Goal: Transaction & Acquisition: Purchase product/service

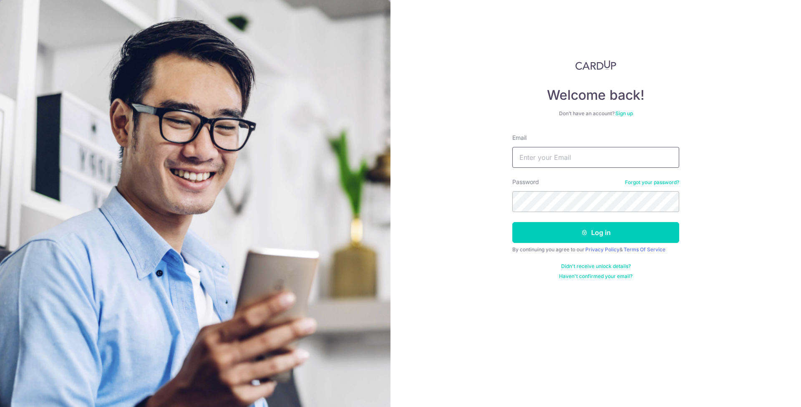
type input "[EMAIL_ADDRESS][DOMAIN_NAME]"
click at [739, 214] on div "Welcome back! Don’t have an account? Sign up Email jameslauhe@gmail.com Passwor…" at bounding box center [596, 203] width 411 height 407
click at [653, 235] on button "Log in" at bounding box center [596, 232] width 167 height 21
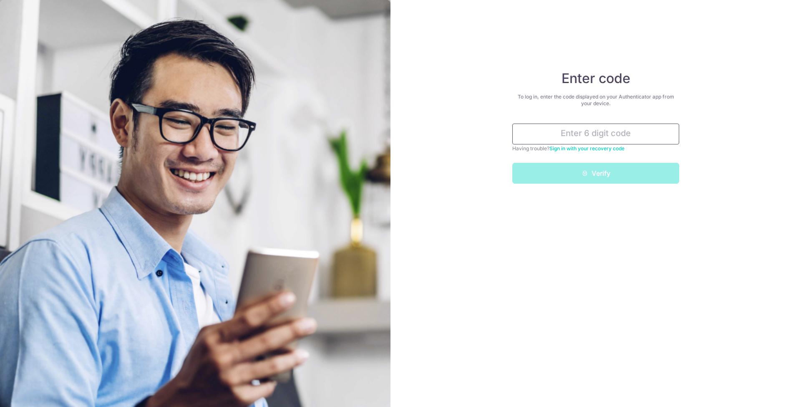
click at [572, 138] on input "text" at bounding box center [596, 134] width 167 height 21
paste input "147508"
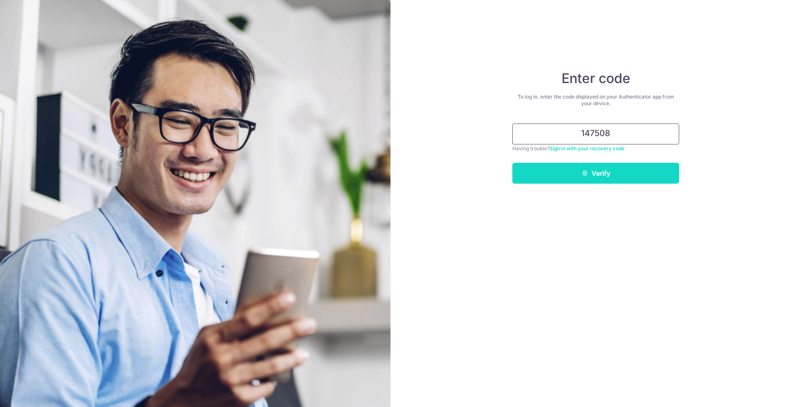
type input "147508"
click at [590, 179] on button "Verify" at bounding box center [596, 173] width 167 height 21
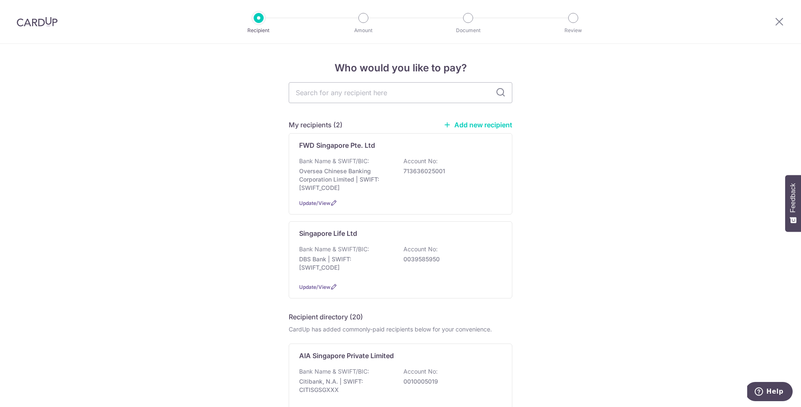
scroll to position [100, 0]
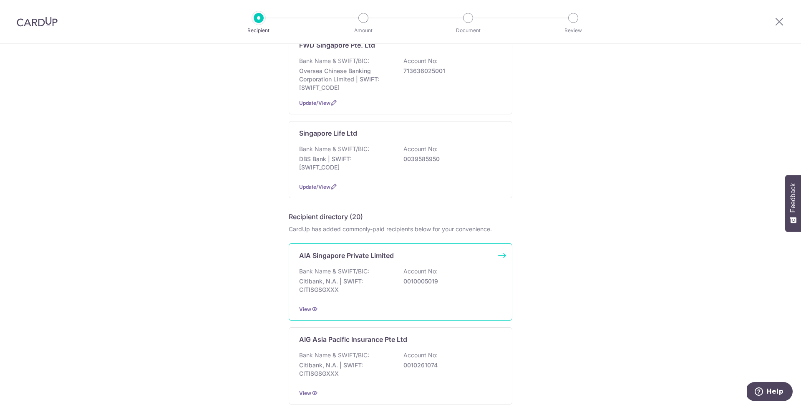
click at [472, 276] on div "Bank Name & SWIFT/BIC: Citibank, N.A. | SWIFT: CITISGSGXXX Account No: 00100050…" at bounding box center [400, 282] width 203 height 31
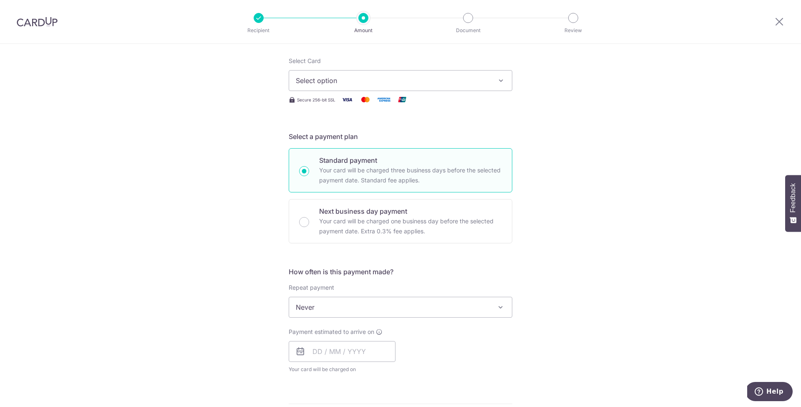
scroll to position [286, 0]
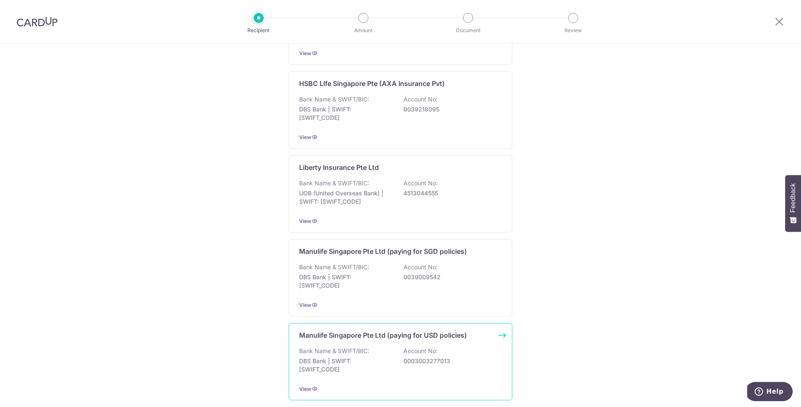
scroll to position [839, 0]
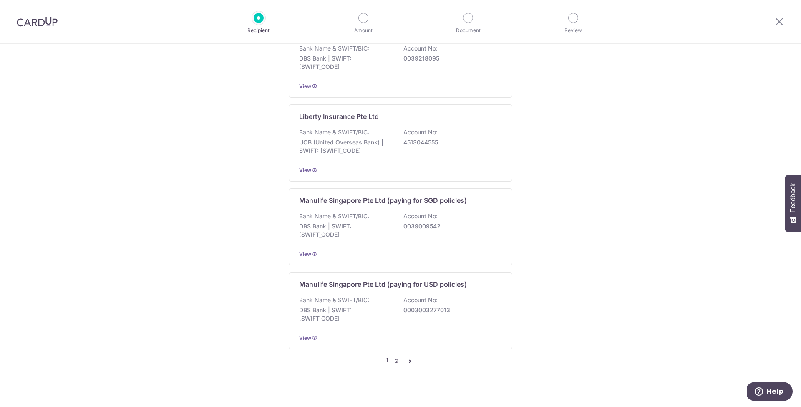
click at [394, 356] on link "2" at bounding box center [397, 361] width 10 height 10
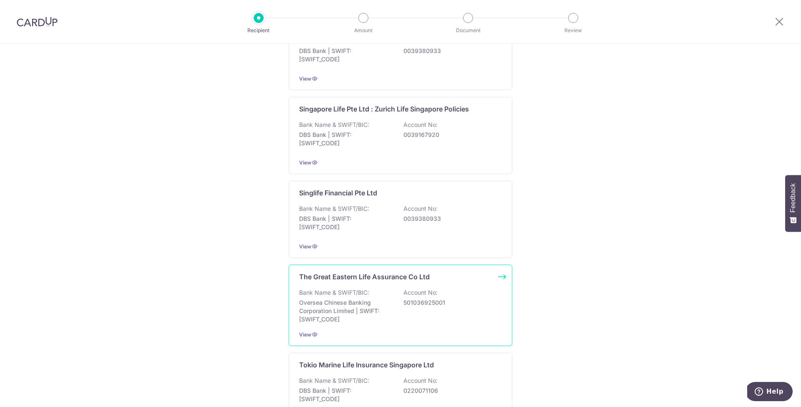
scroll to position [843, 0]
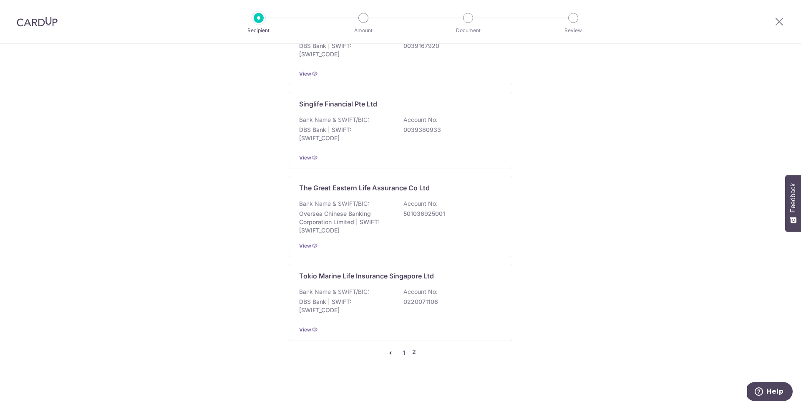
click at [403, 351] on link "1" at bounding box center [404, 353] width 10 height 10
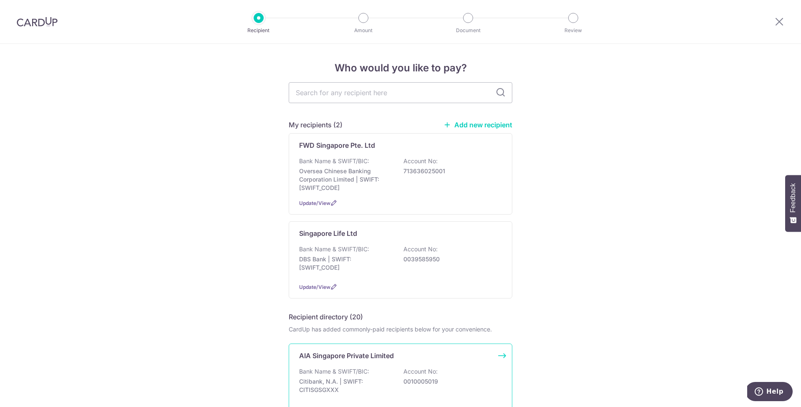
scroll to position [157, 0]
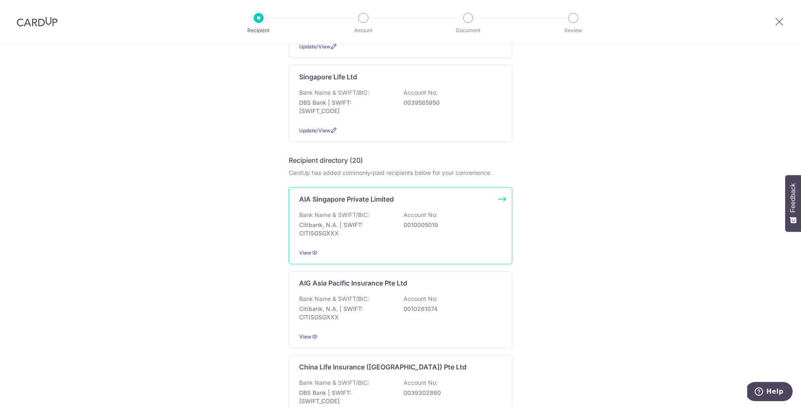
click at [474, 210] on div "AIA Singapore Private Limited Bank Name & SWIFT/BIC: Citibank, N.A. | SWIFT: CI…" at bounding box center [401, 225] width 224 height 77
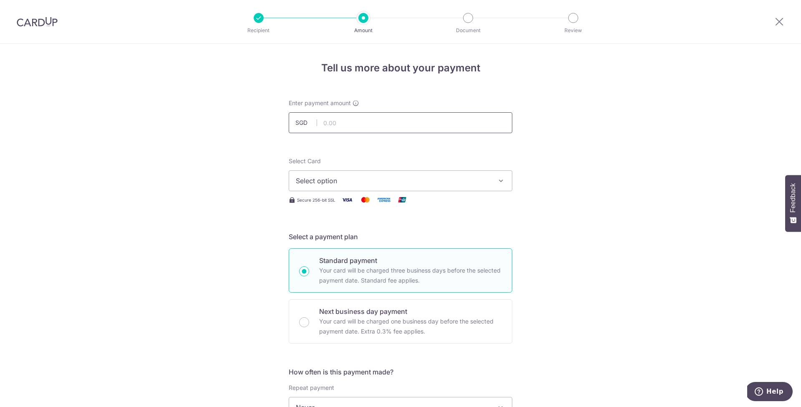
click at [332, 115] on input "text" at bounding box center [401, 122] width 224 height 21
type input "282.00"
click at [399, 181] on span "Select option" at bounding box center [393, 181] width 195 height 10
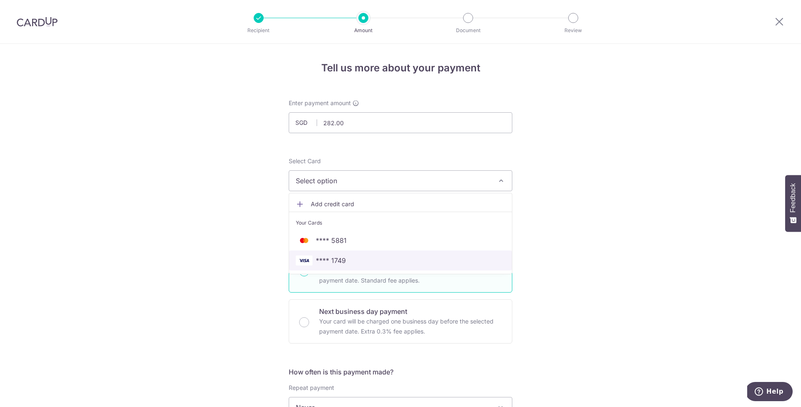
click at [391, 263] on span "**** 1749" at bounding box center [401, 260] width 210 height 10
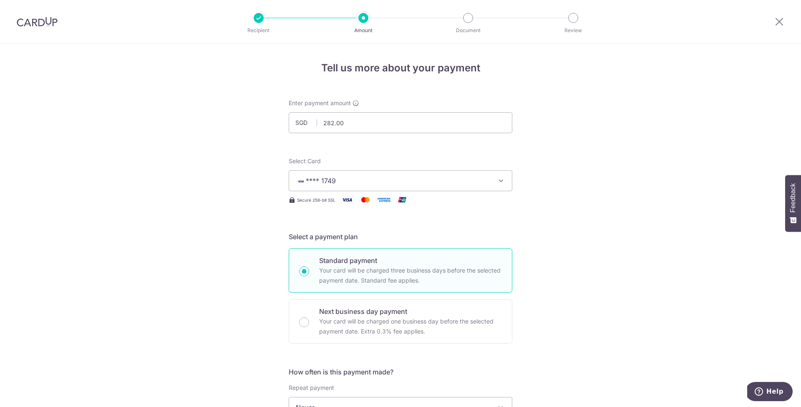
drag, startPoint x: 677, startPoint y: 245, endPoint x: 673, endPoint y: 246, distance: 4.4
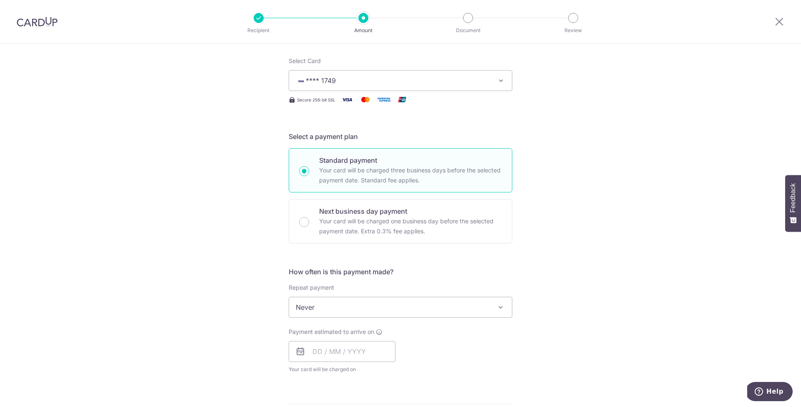
scroll to position [135, 0]
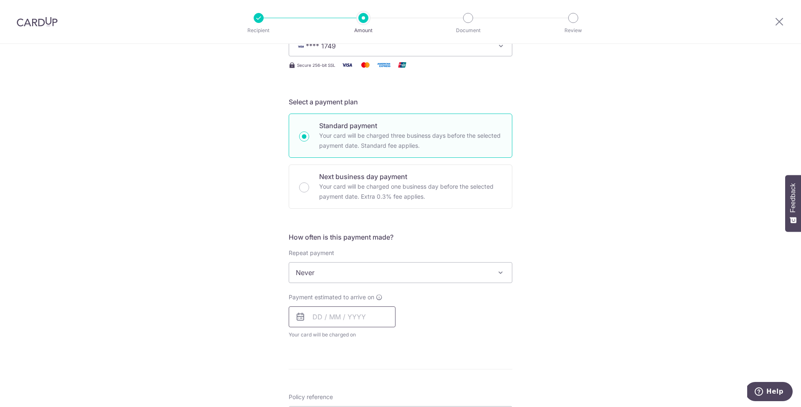
click at [319, 320] on input "text" at bounding box center [342, 316] width 107 height 21
click at [320, 392] on link "8" at bounding box center [322, 392] width 13 height 13
type input "[DATE]"
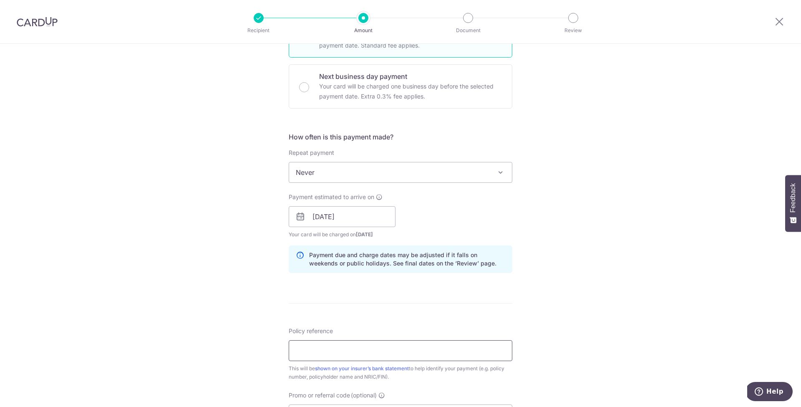
scroll to position [275, 0]
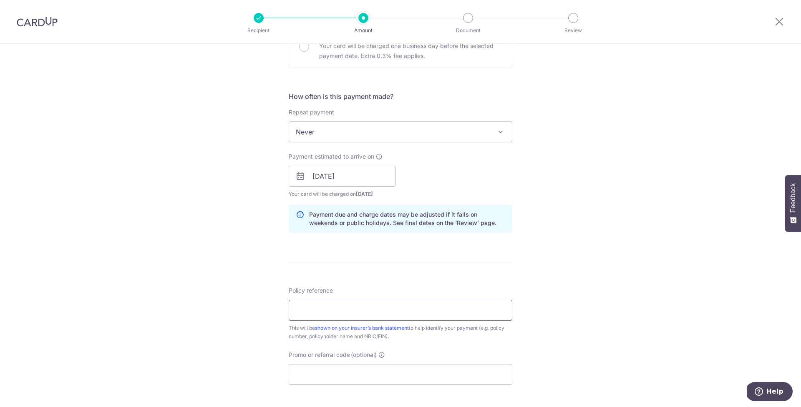
click at [366, 313] on input "Policy reference" at bounding box center [401, 310] width 224 height 21
paste input "H220293150"
drag, startPoint x: 378, startPoint y: 309, endPoint x: 338, endPoint y: 312, distance: 40.2
click at [338, 312] on input "H220293150 Lau Horng Ee James" at bounding box center [401, 310] width 224 height 21
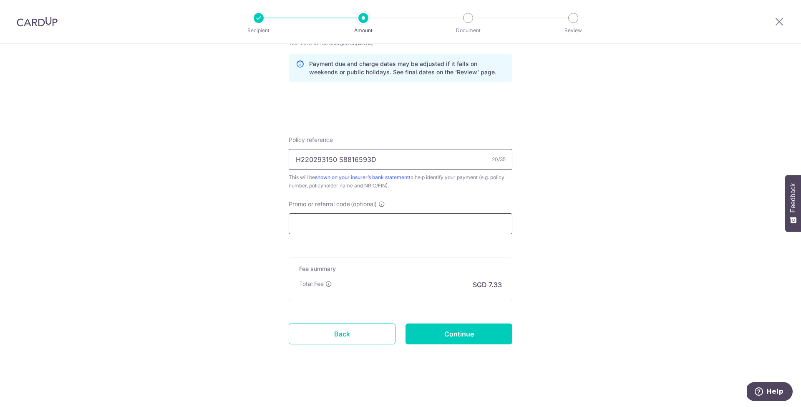
type input "H220293150 S8816593D"
click at [455, 227] on input "Promo or referral code (optional)" at bounding box center [401, 223] width 224 height 21
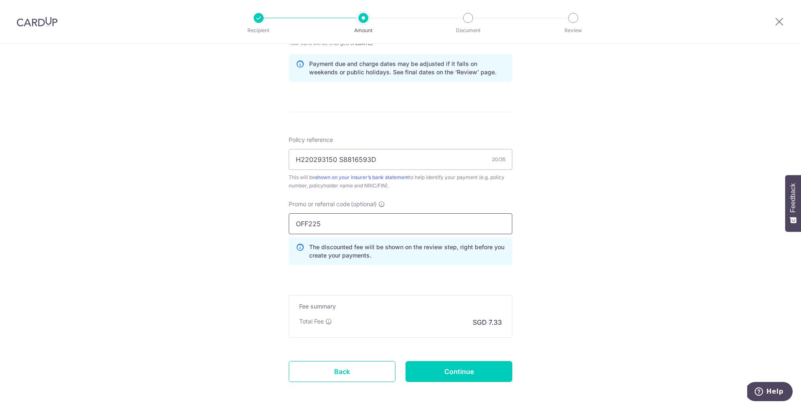
type input "OFF225"
click at [561, 235] on div "Tell us more about your payment Enter payment amount SGD 282.00 282.00 Select C…" at bounding box center [400, 31] width 801 height 827
click at [495, 372] on input "Continue" at bounding box center [459, 371] width 107 height 21
type input "Create Schedule"
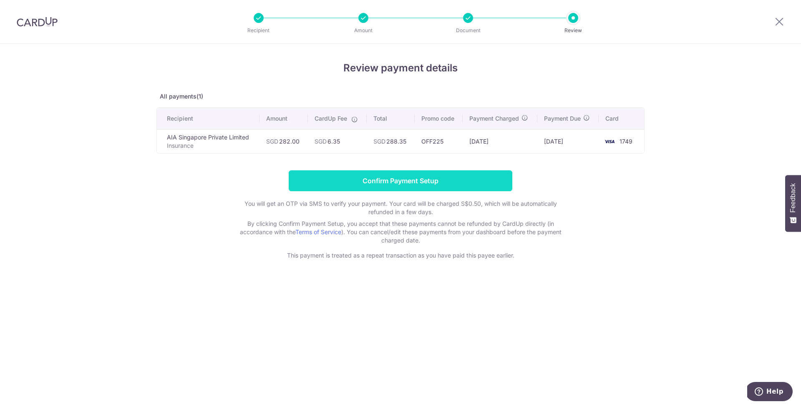
click at [487, 178] on input "Confirm Payment Setup" at bounding box center [401, 180] width 224 height 21
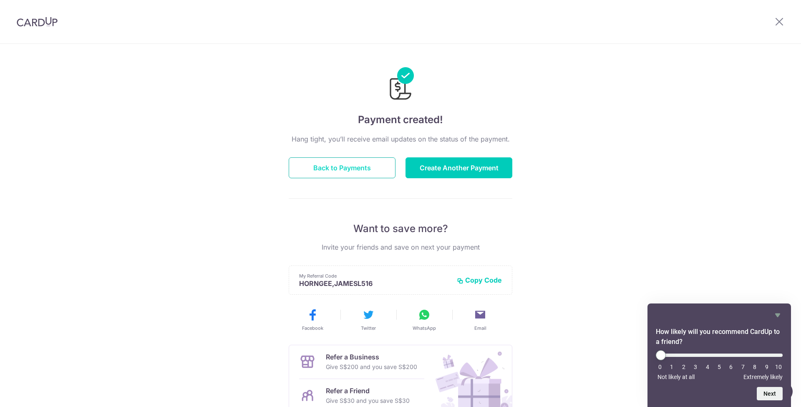
click at [376, 169] on button "Back to Payments" at bounding box center [342, 167] width 107 height 21
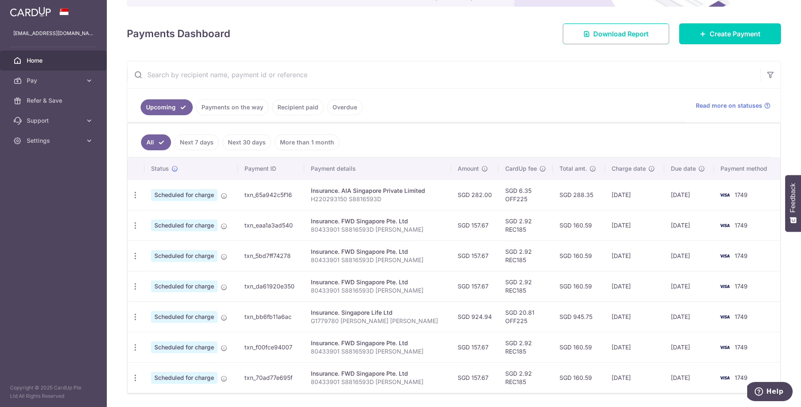
scroll to position [127, 0]
